Goal: Transaction & Acquisition: Download file/media

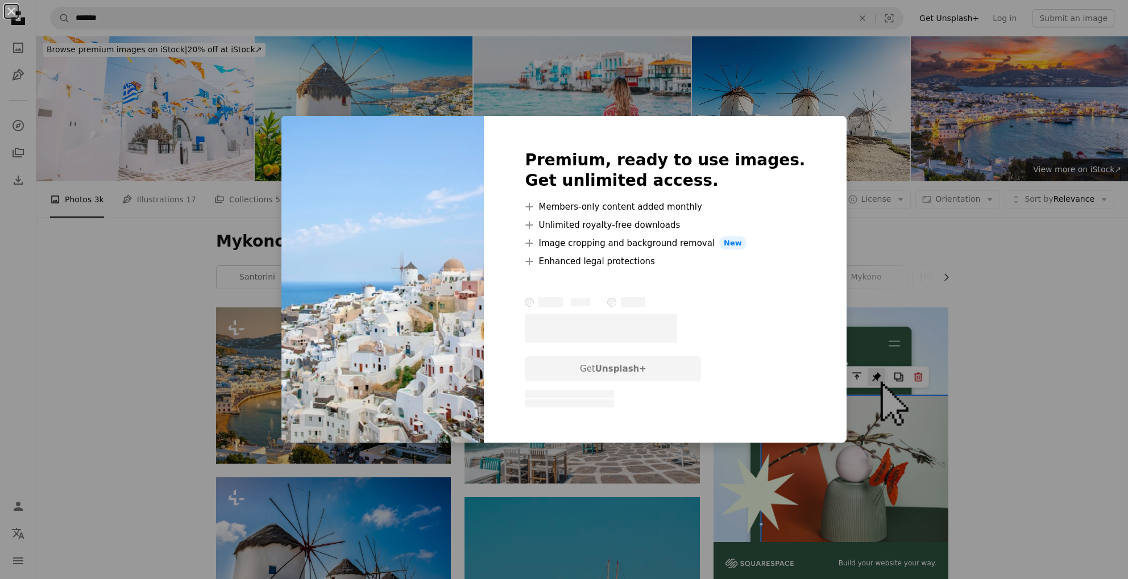
scroll to position [659, 0]
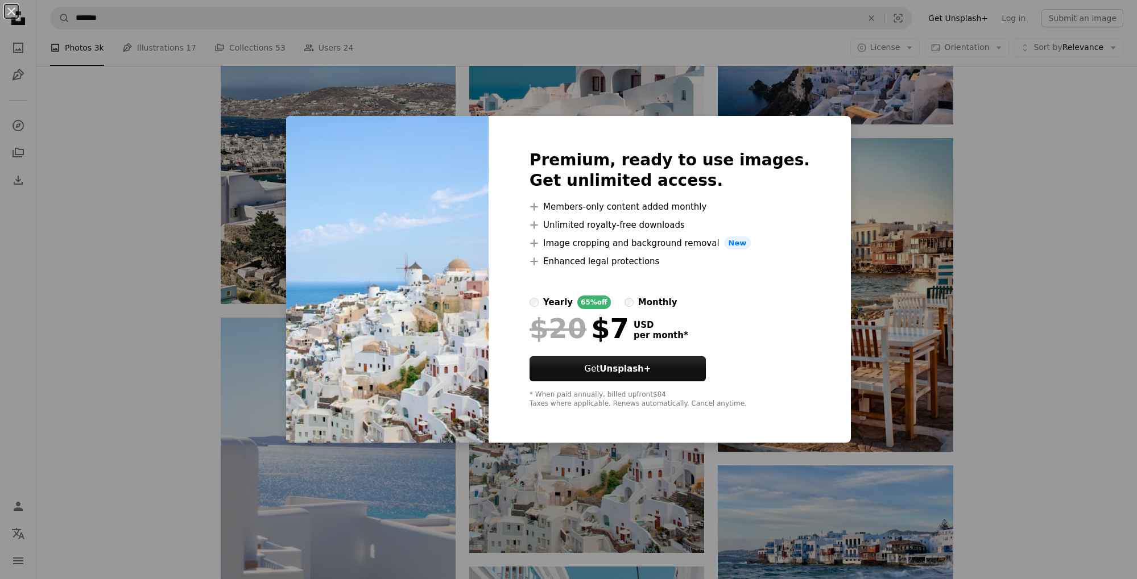
click at [1022, 321] on div "An X shape Premium, ready to use images. Get unlimited access. A plus sign Memb…" at bounding box center [568, 289] width 1137 height 579
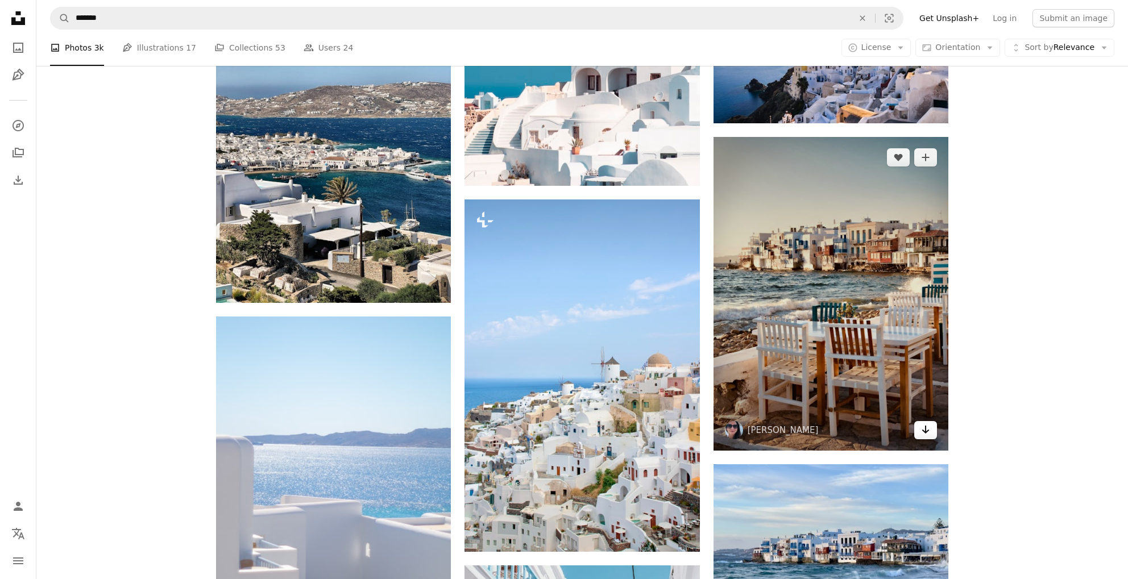
click at [931, 430] on link "Arrow pointing down" at bounding box center [925, 430] width 23 height 18
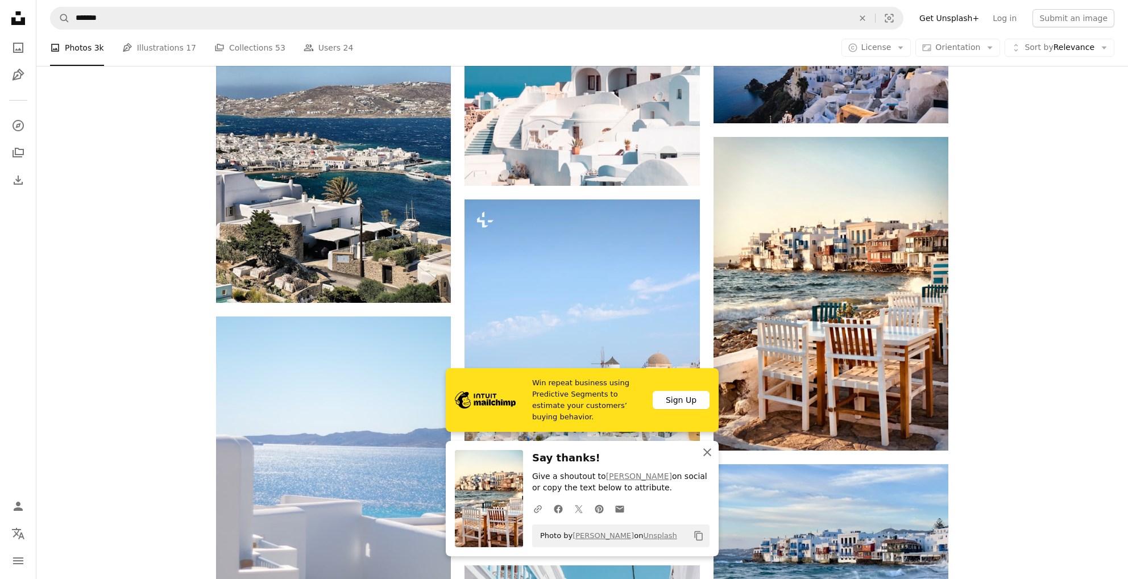
click at [710, 449] on icon "An X shape" at bounding box center [708, 453] width 14 height 14
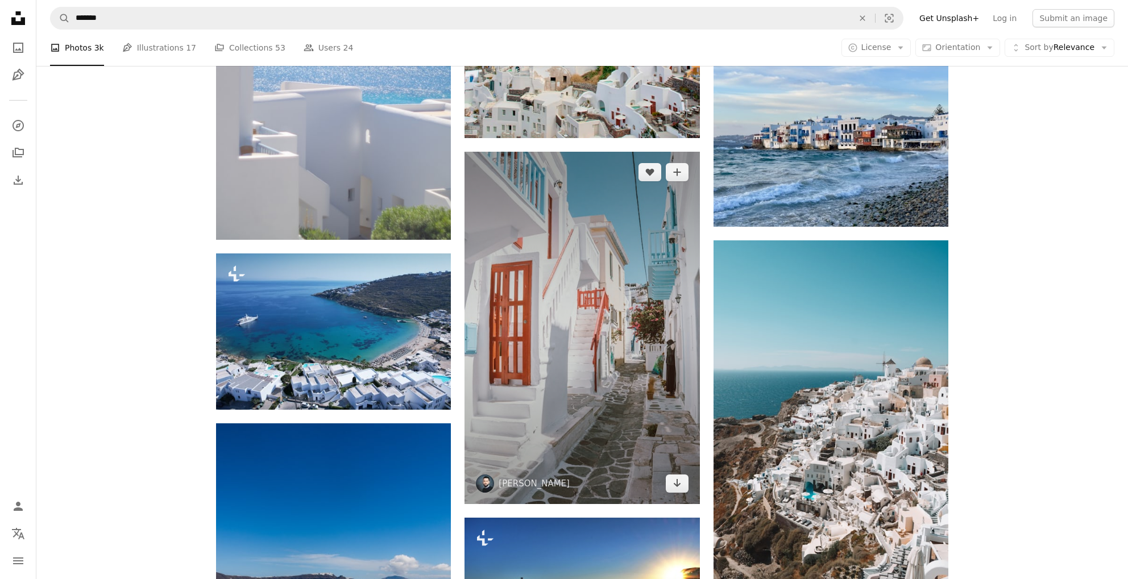
scroll to position [1136, 0]
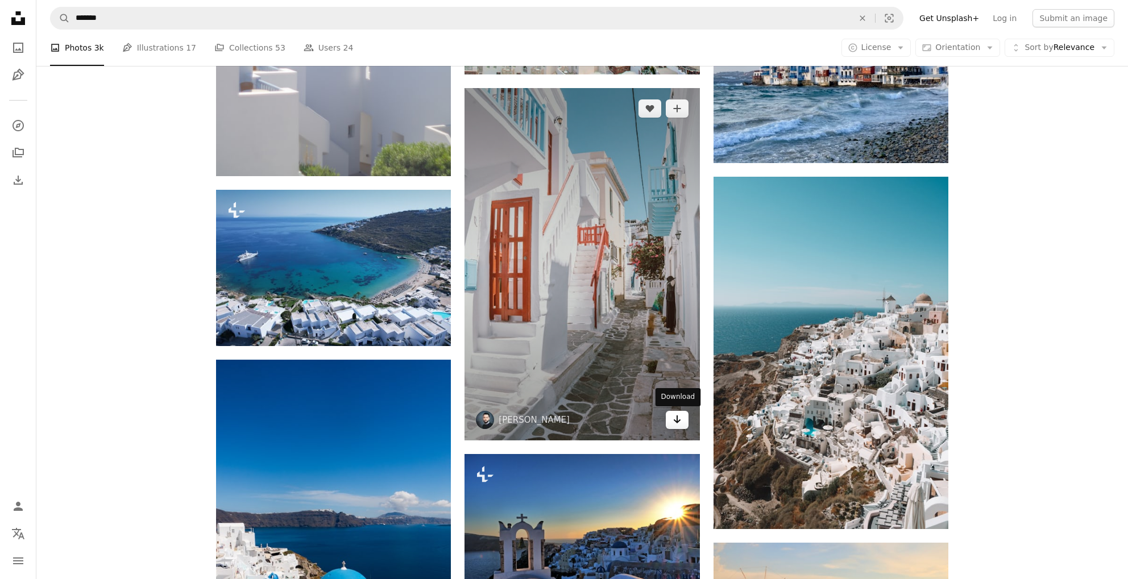
click at [675, 421] on icon "Download" at bounding box center [676, 420] width 7 height 8
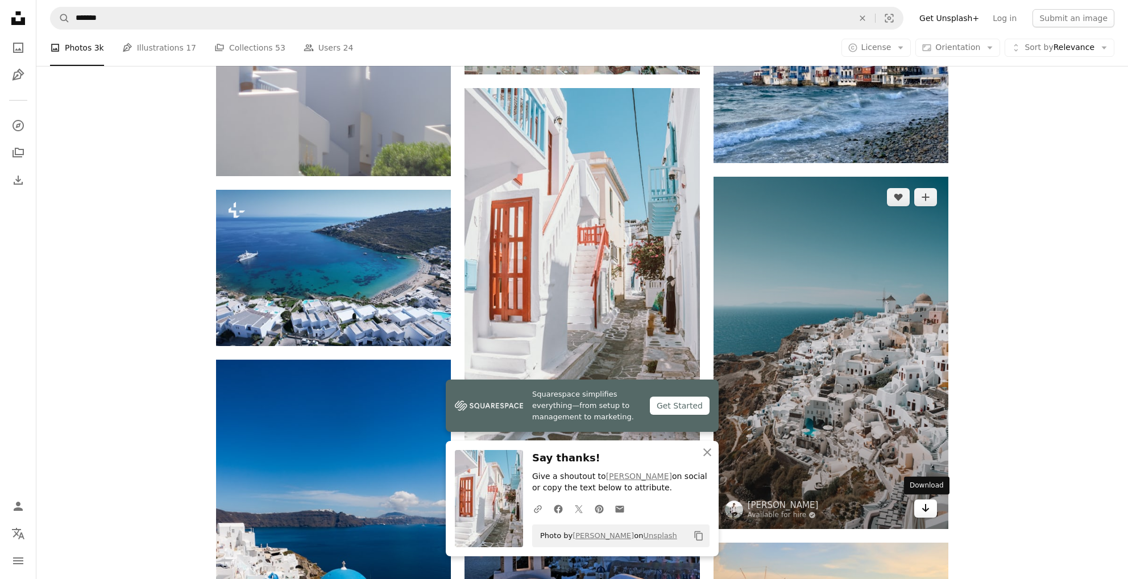
click at [924, 512] on icon "Arrow pointing down" at bounding box center [925, 509] width 9 height 14
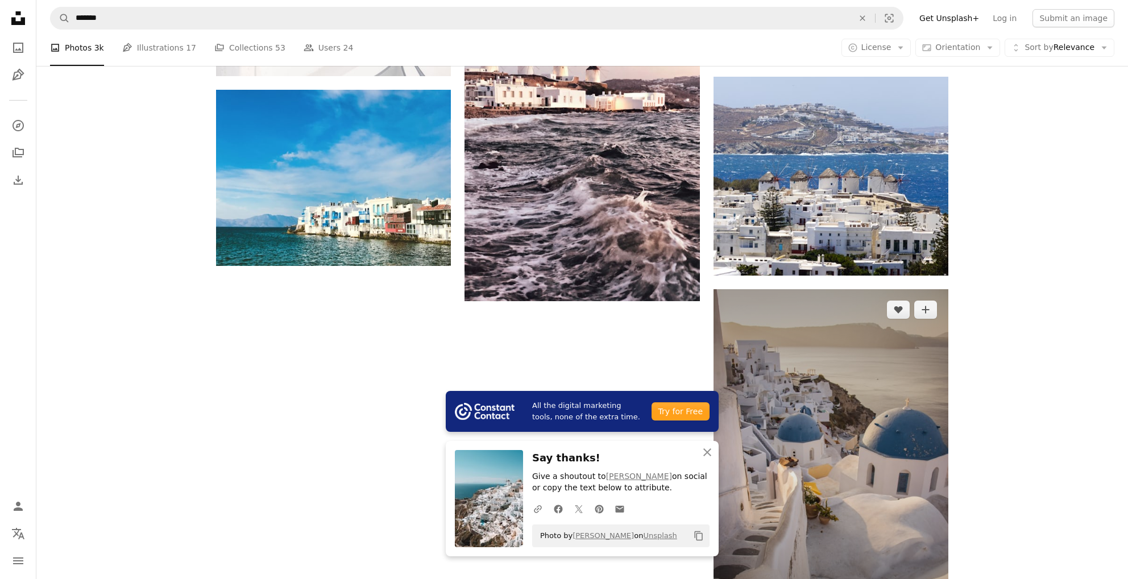
scroll to position [1985, 0]
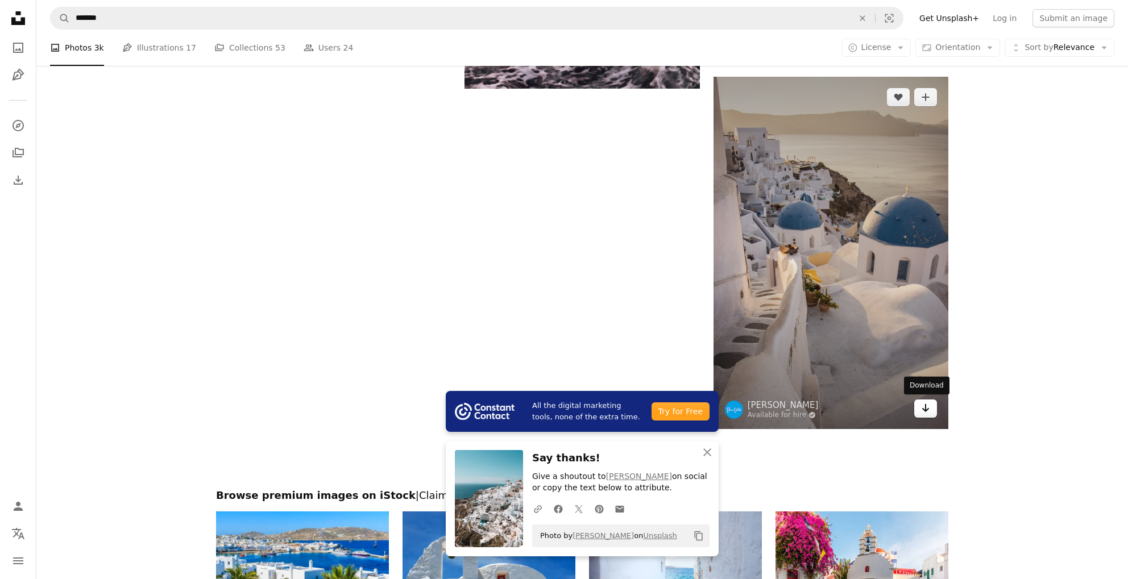
click at [929, 409] on icon "Arrow pointing down" at bounding box center [925, 408] width 9 height 14
